Goal: Find specific page/section: Find specific page/section

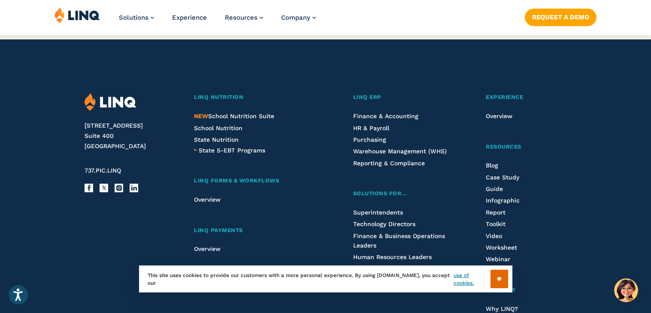
scroll to position [2155, 0]
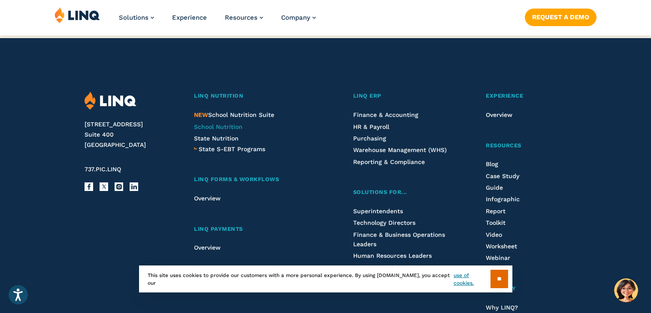
click at [225, 125] on span "School Nutrition" at bounding box center [218, 127] width 48 height 7
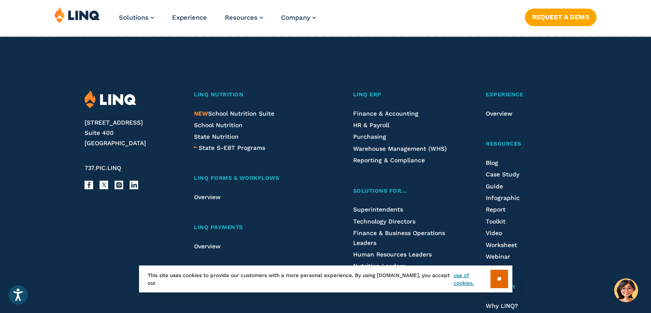
scroll to position [2295, 0]
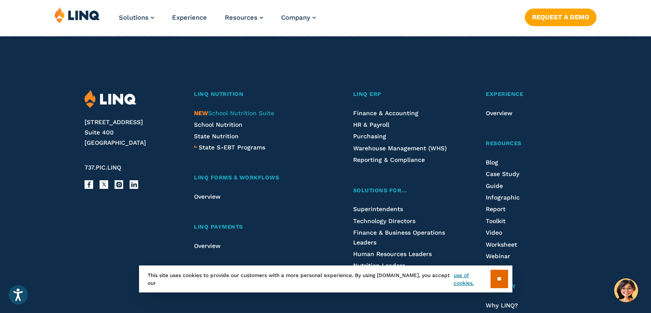
click at [224, 110] on span "NEW School Nutrition Suite" at bounding box center [234, 113] width 80 height 7
